Goal: Information Seeking & Learning: Learn about a topic

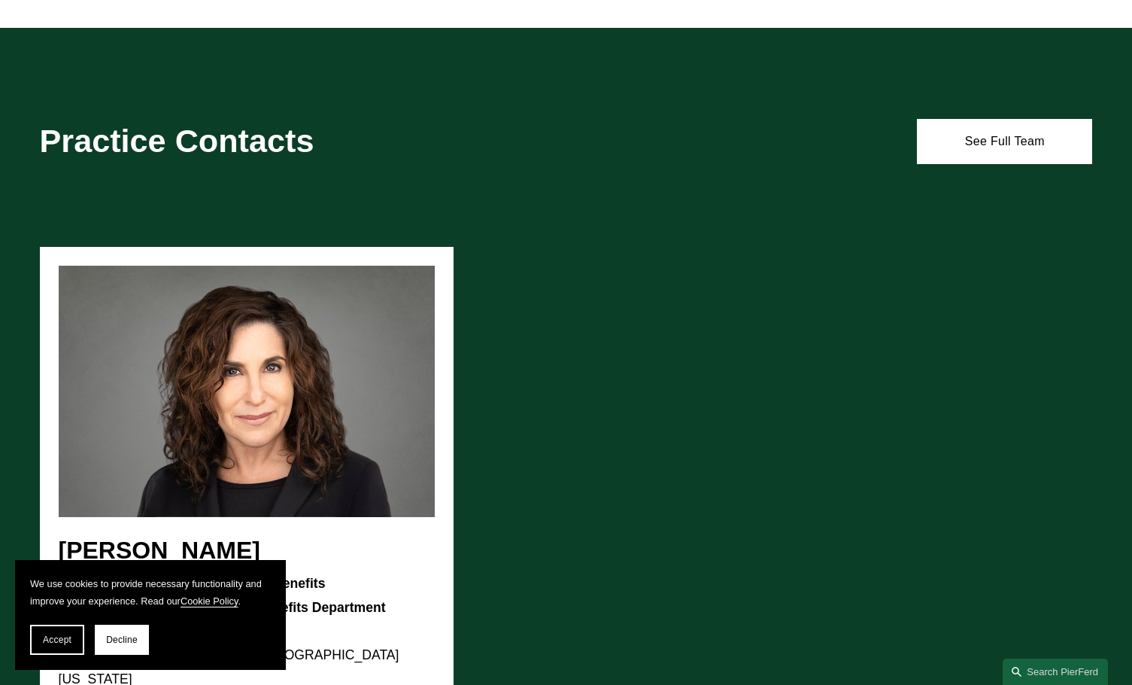
scroll to position [752, 0]
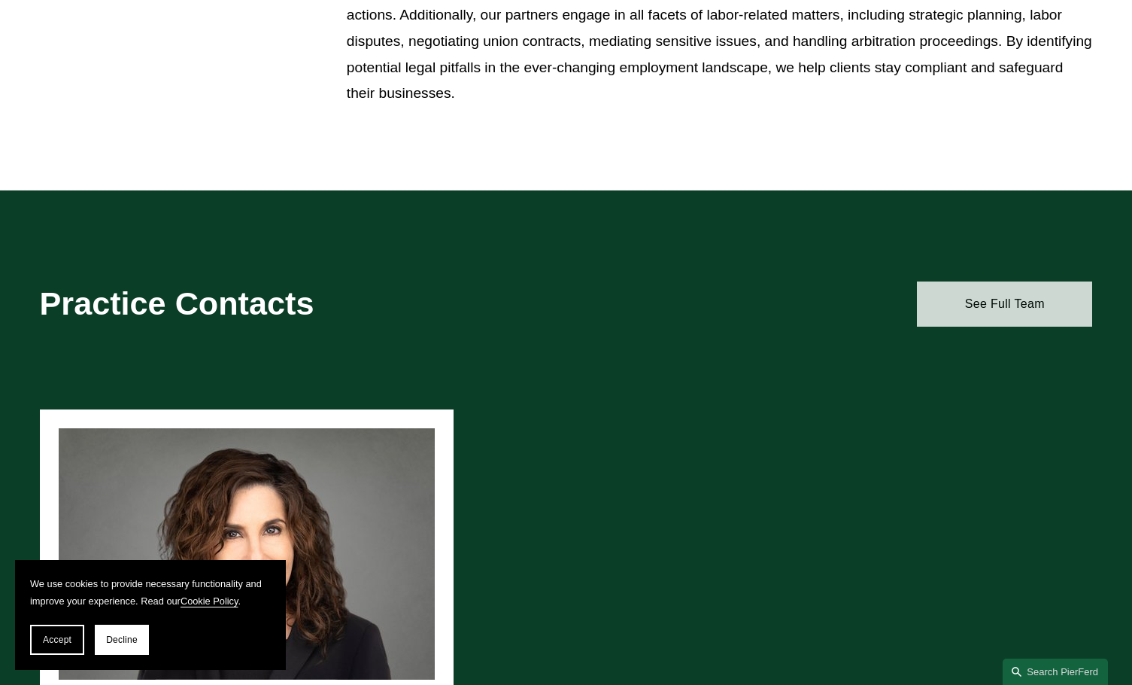
click at [1029, 310] on link "See Full Team" at bounding box center [1004, 303] width 175 height 45
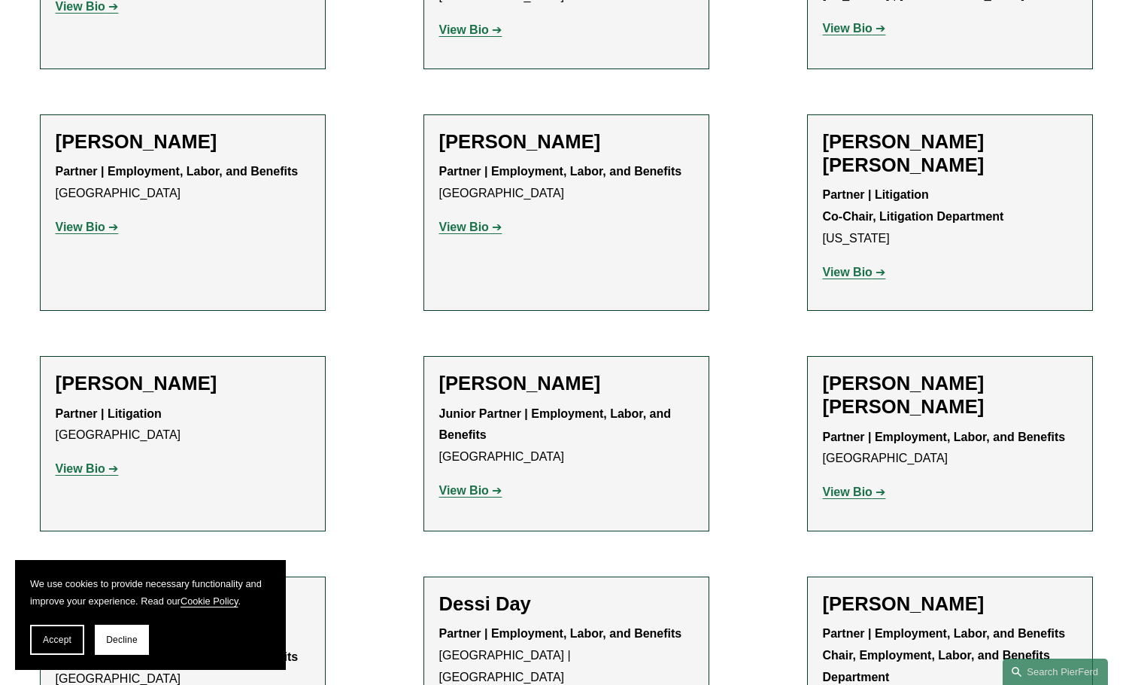
scroll to position [737, 0]
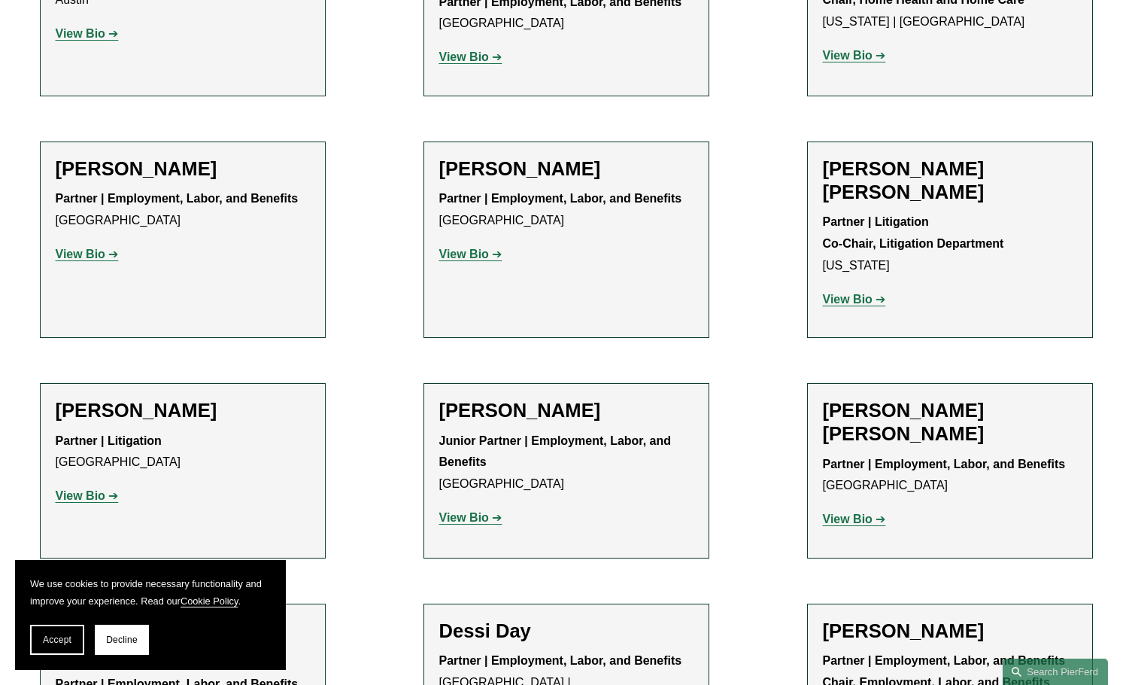
click at [78, 489] on strong "View Bio" at bounding box center [81, 495] width 50 height 13
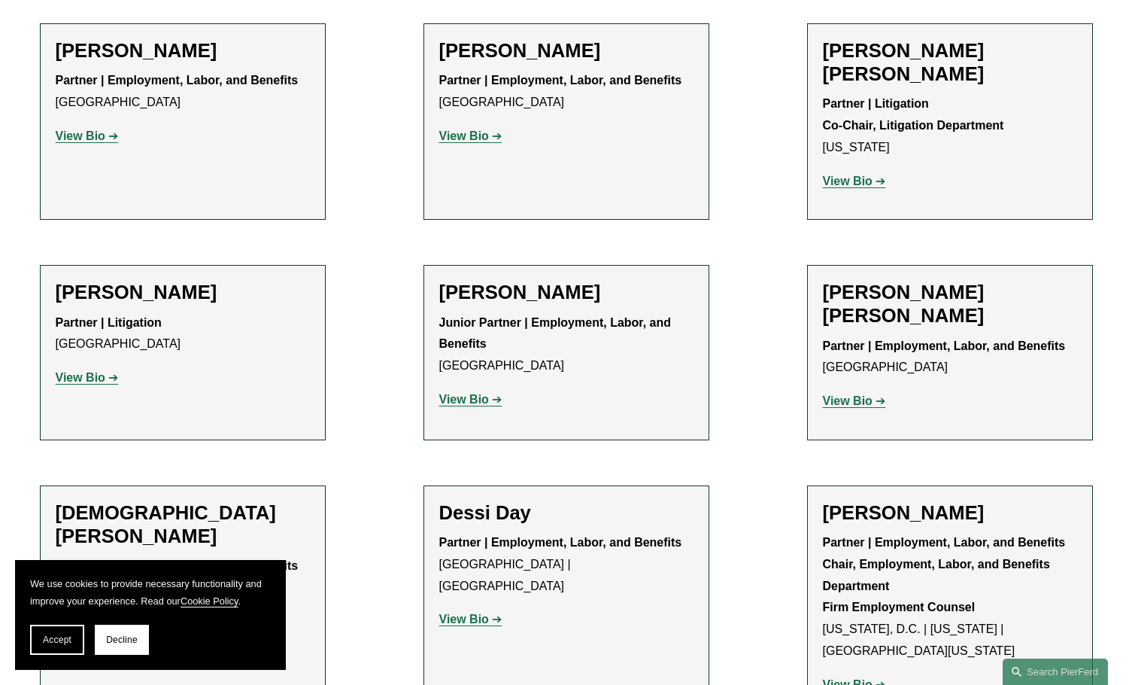
scroll to position [888, 0]
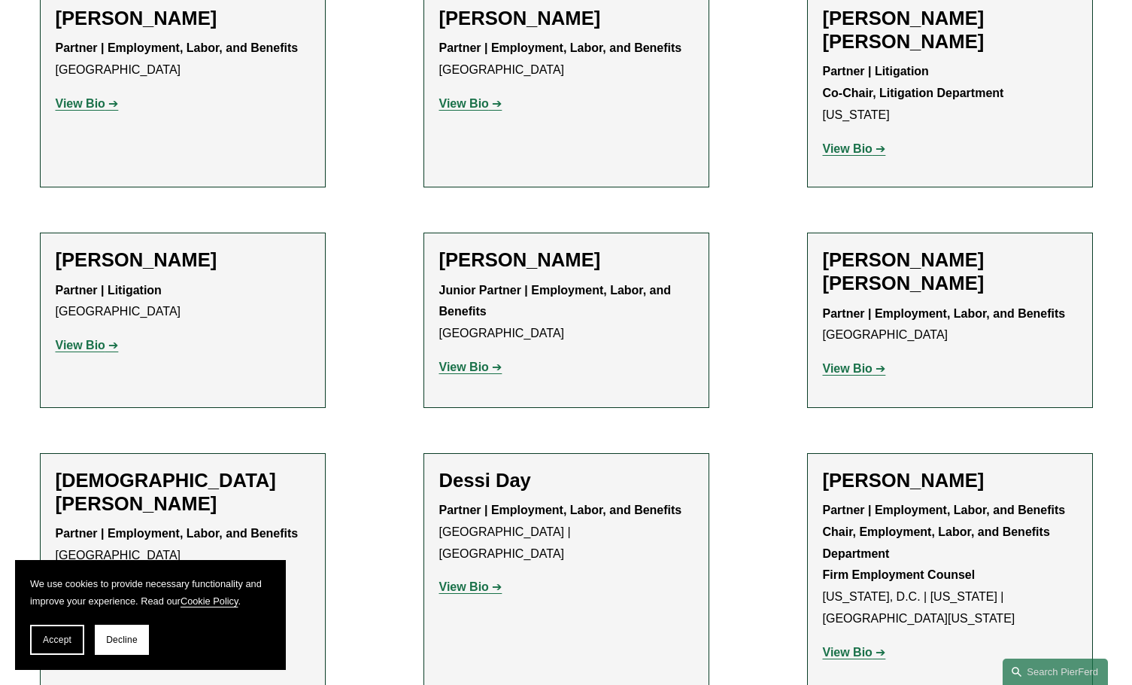
click at [73, 102] on strong "View Bio" at bounding box center [81, 103] width 50 height 13
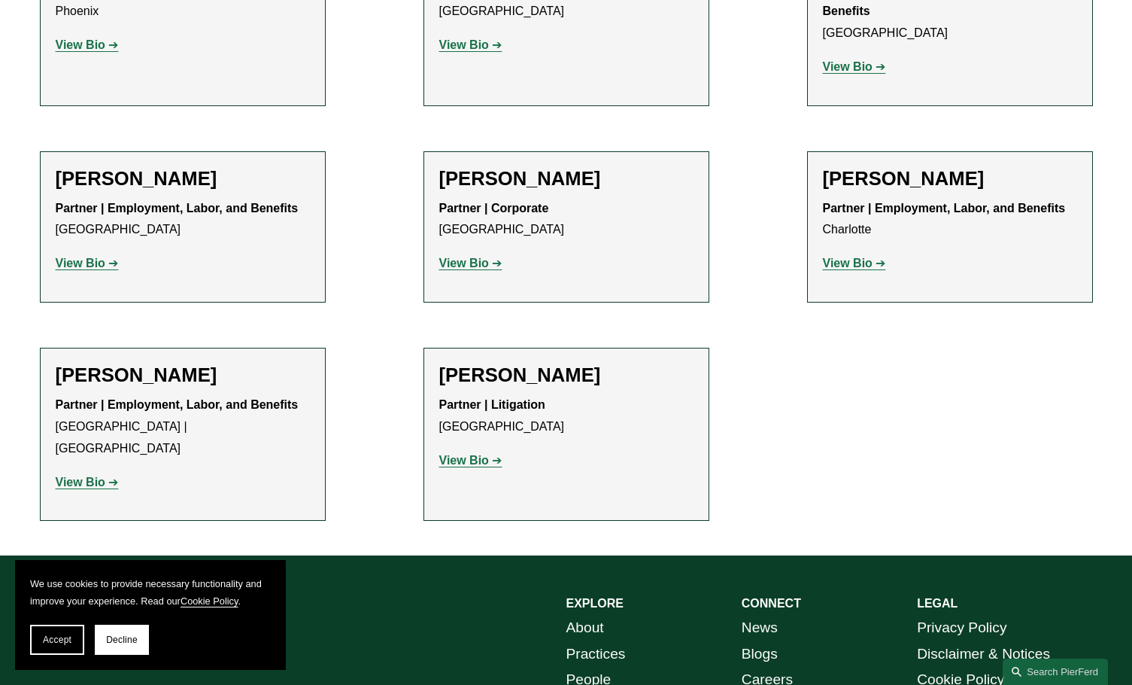
scroll to position [2543, 0]
click at [852, 257] on strong "View Bio" at bounding box center [848, 263] width 50 height 13
click at [473, 257] on strong "View Bio" at bounding box center [464, 263] width 50 height 13
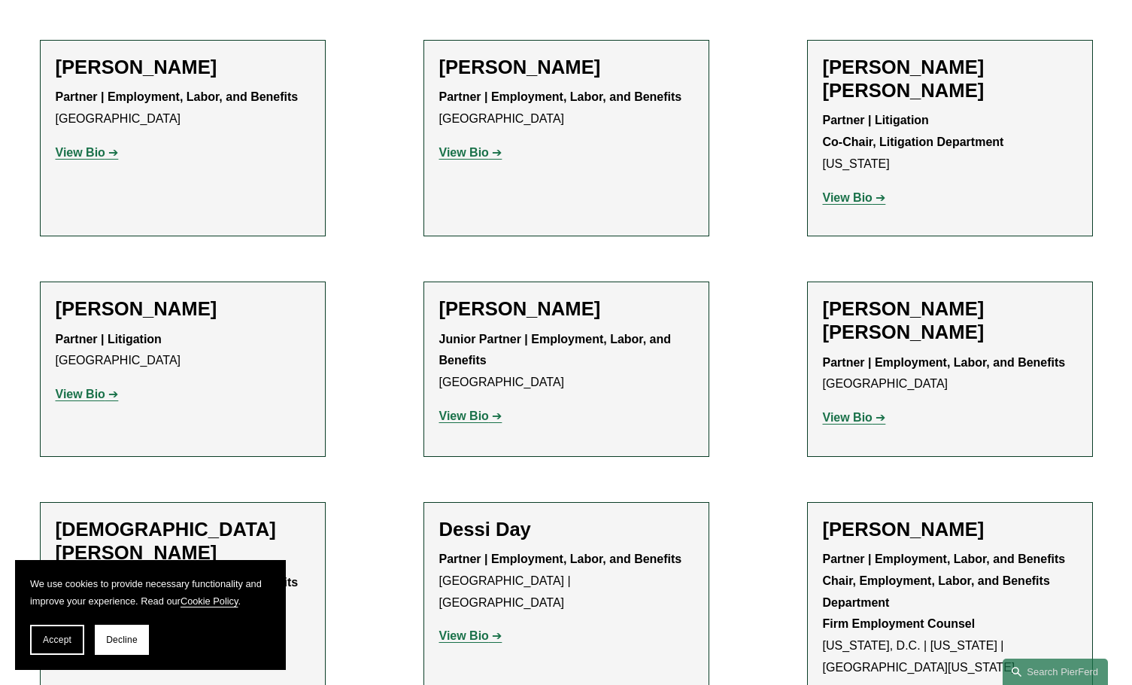
scroll to position [813, 0]
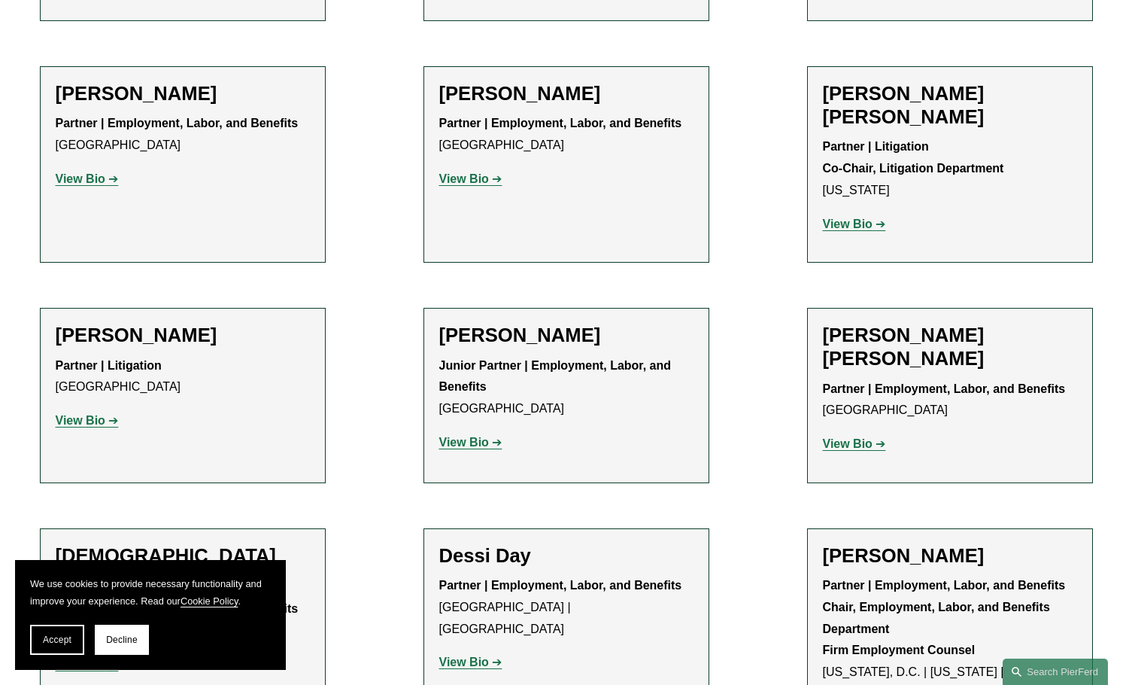
click at [75, 414] on strong "View Bio" at bounding box center [81, 420] width 50 height 13
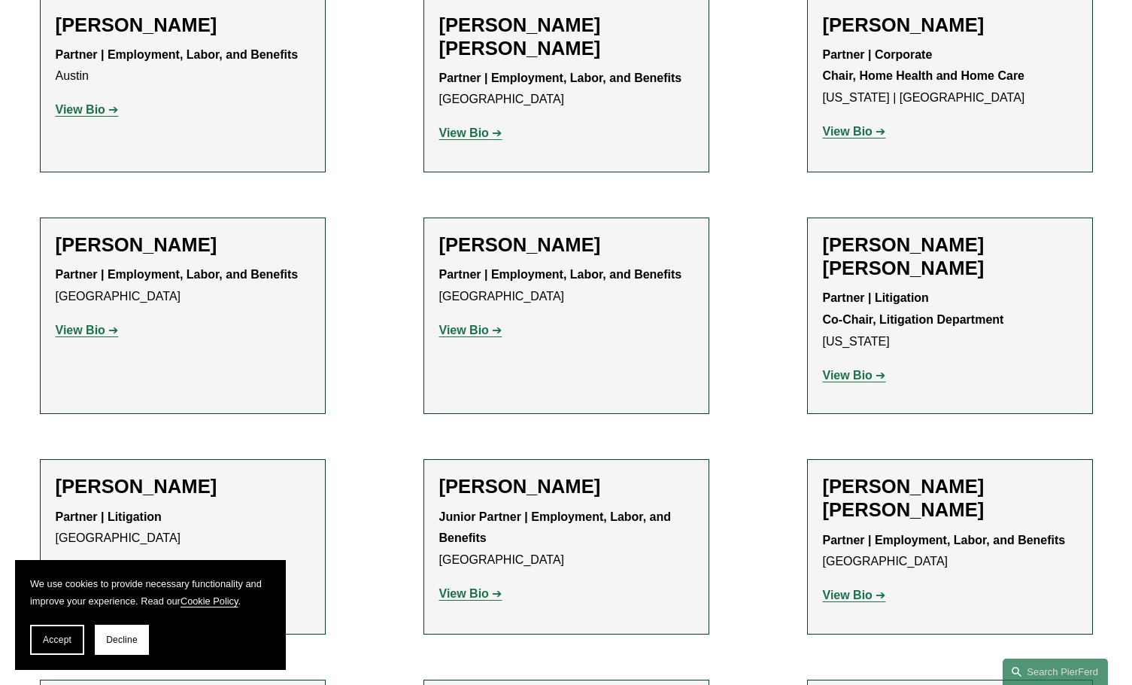
scroll to position [662, 0]
click at [74, 333] on strong "View Bio" at bounding box center [81, 329] width 50 height 13
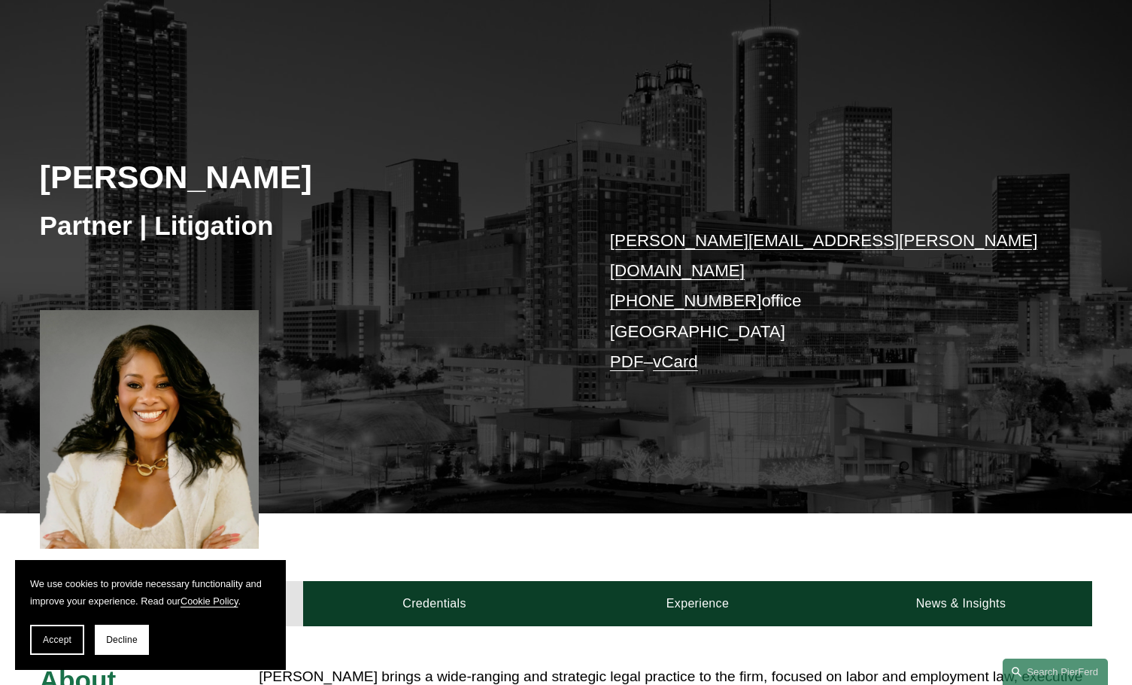
scroll to position [75, 0]
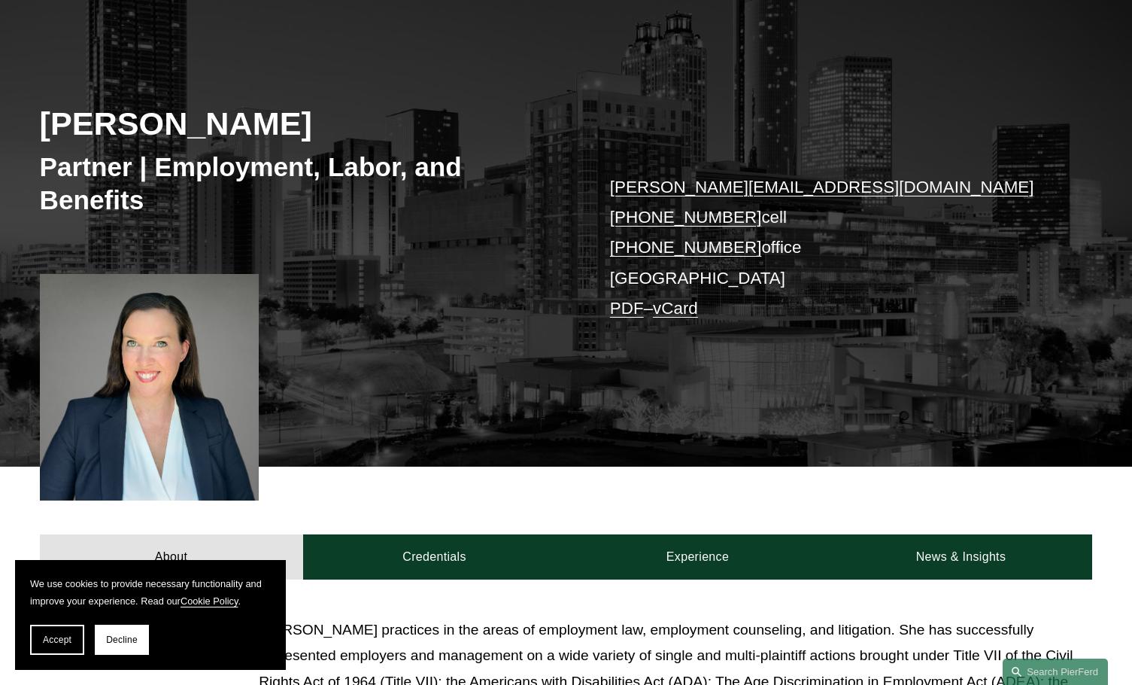
scroll to position [75, 0]
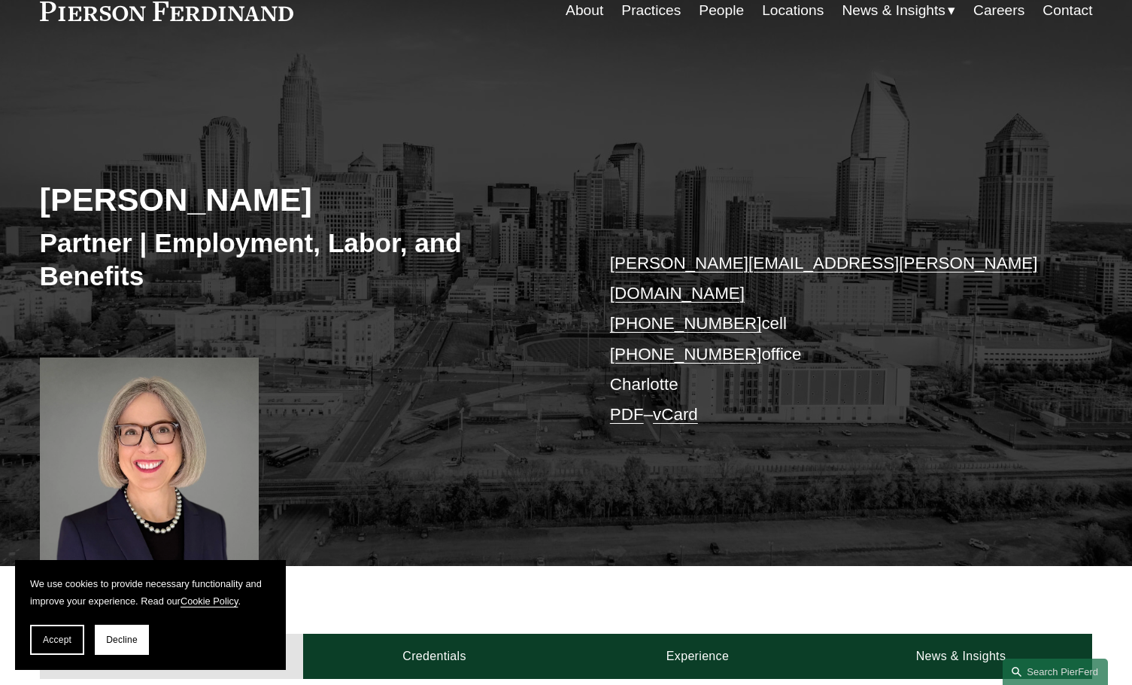
scroll to position [75, 0]
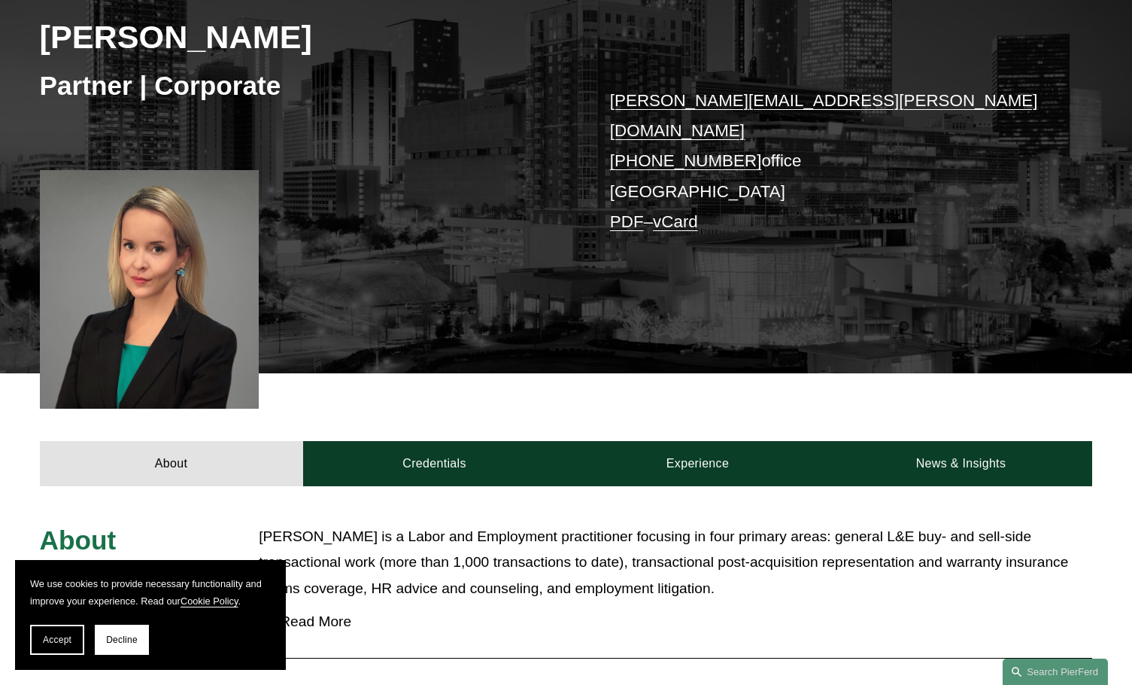
scroll to position [150, 0]
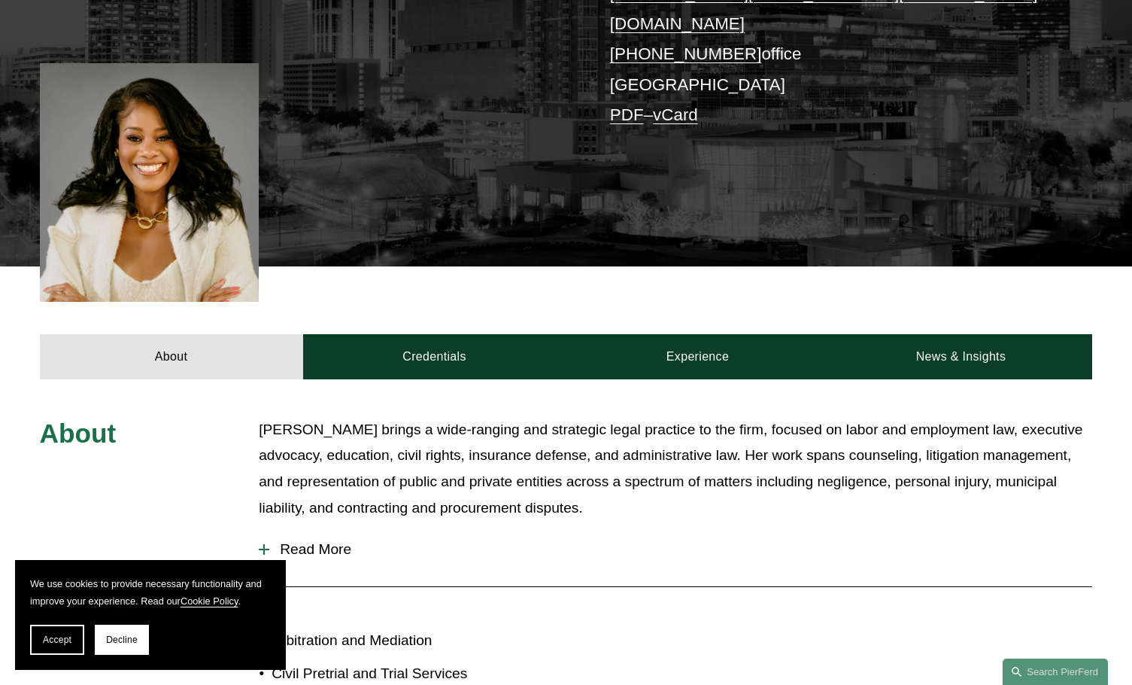
scroll to position [301, 0]
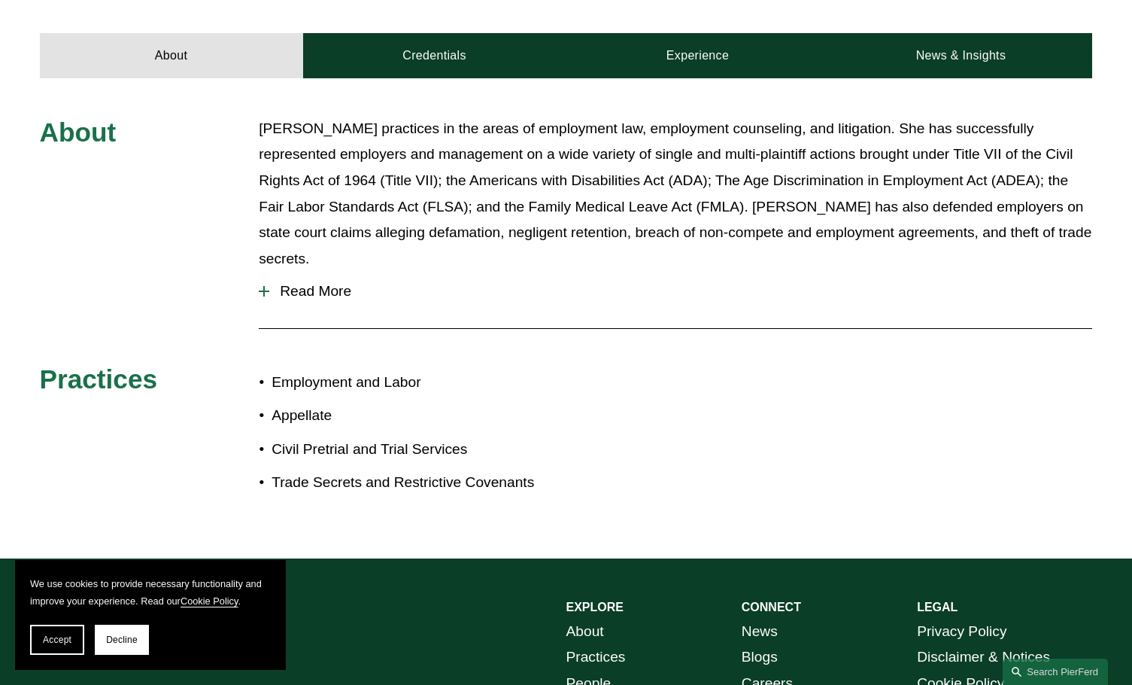
scroll to position [677, 0]
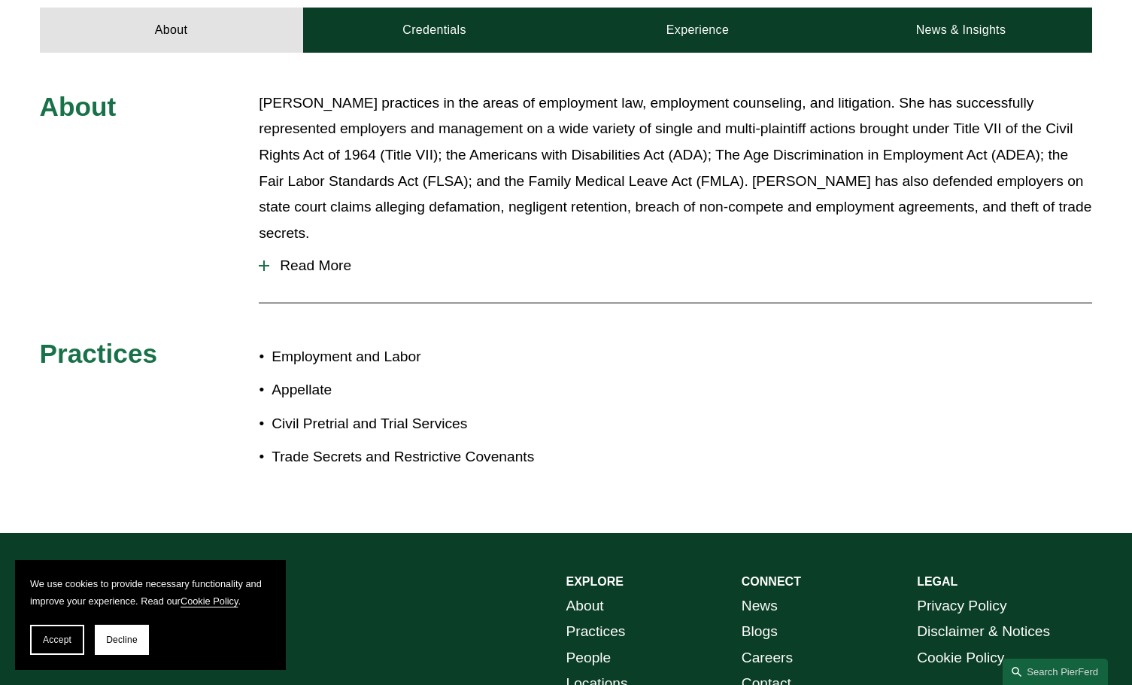
click at [264, 260] on div at bounding box center [264, 265] width 2 height 11
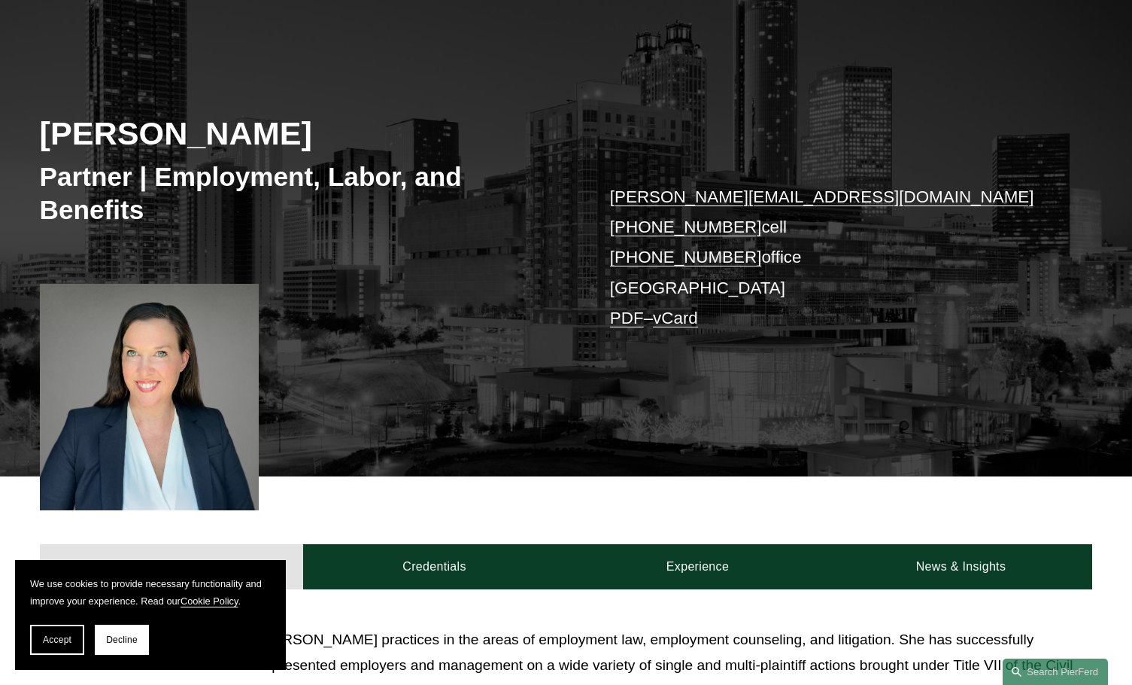
scroll to position [0, 0]
